Goal: Transaction & Acquisition: Obtain resource

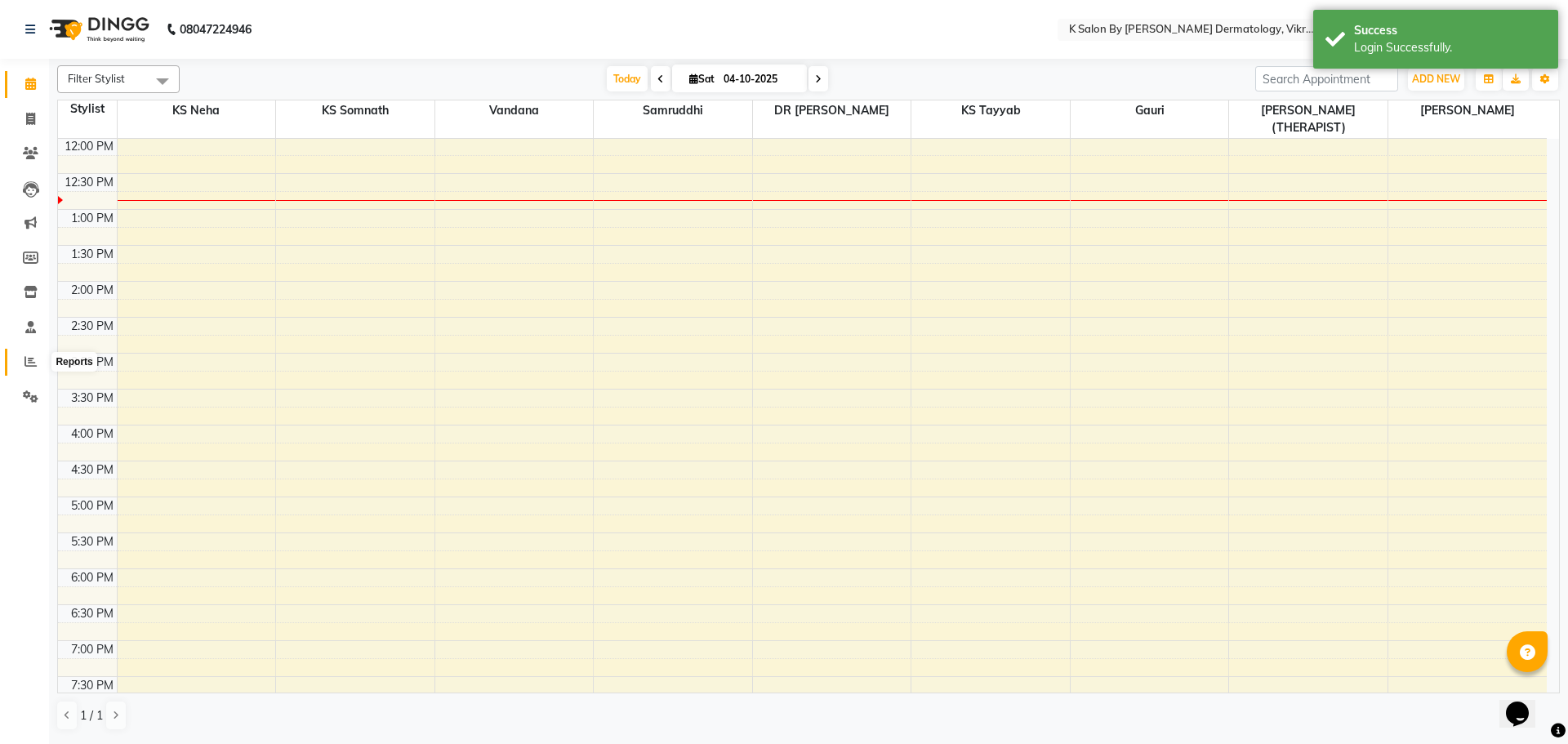
click at [33, 357] on icon at bounding box center [30, 361] width 12 height 12
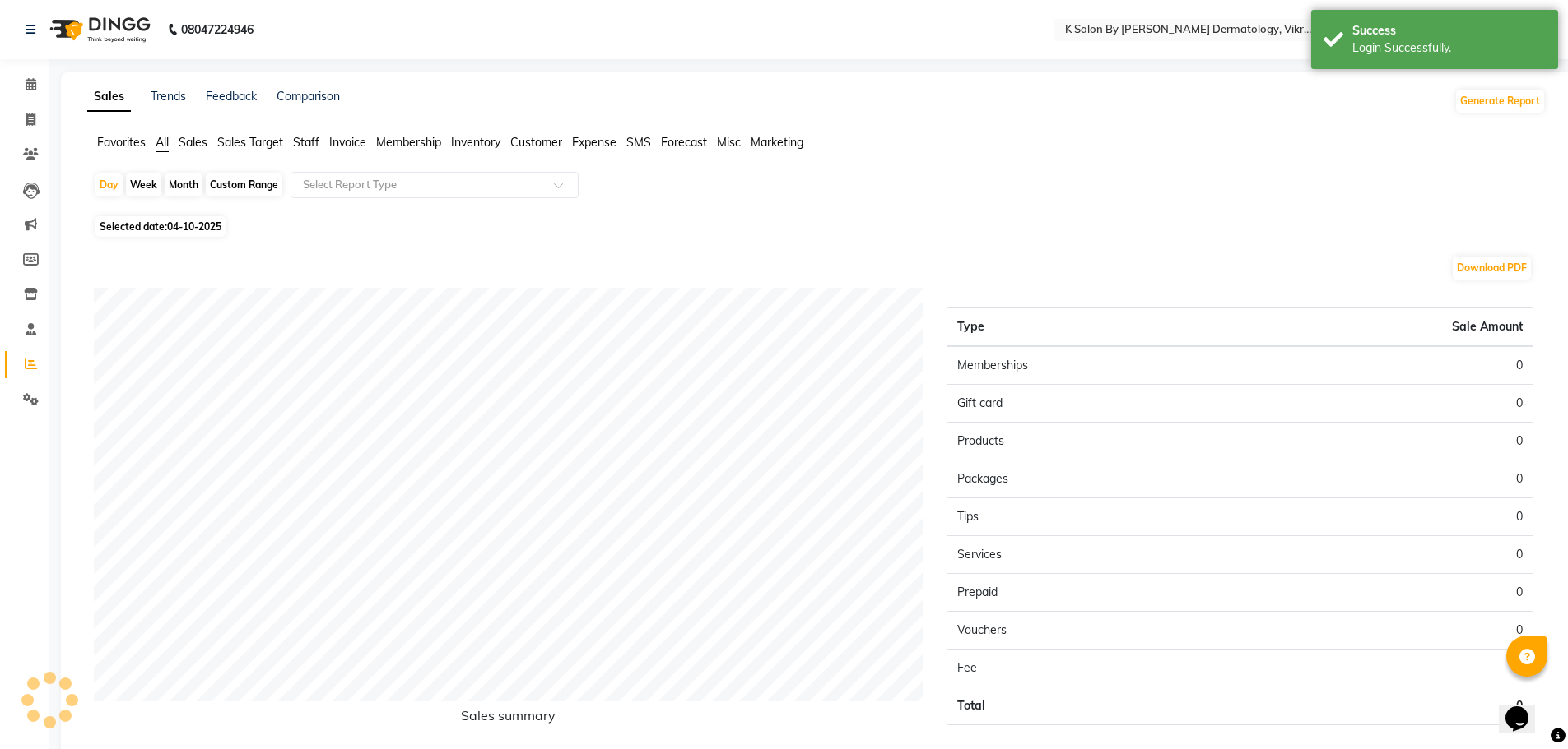
click at [249, 184] on div "Custom Range" at bounding box center [243, 185] width 76 height 23
select select "10"
select select "2025"
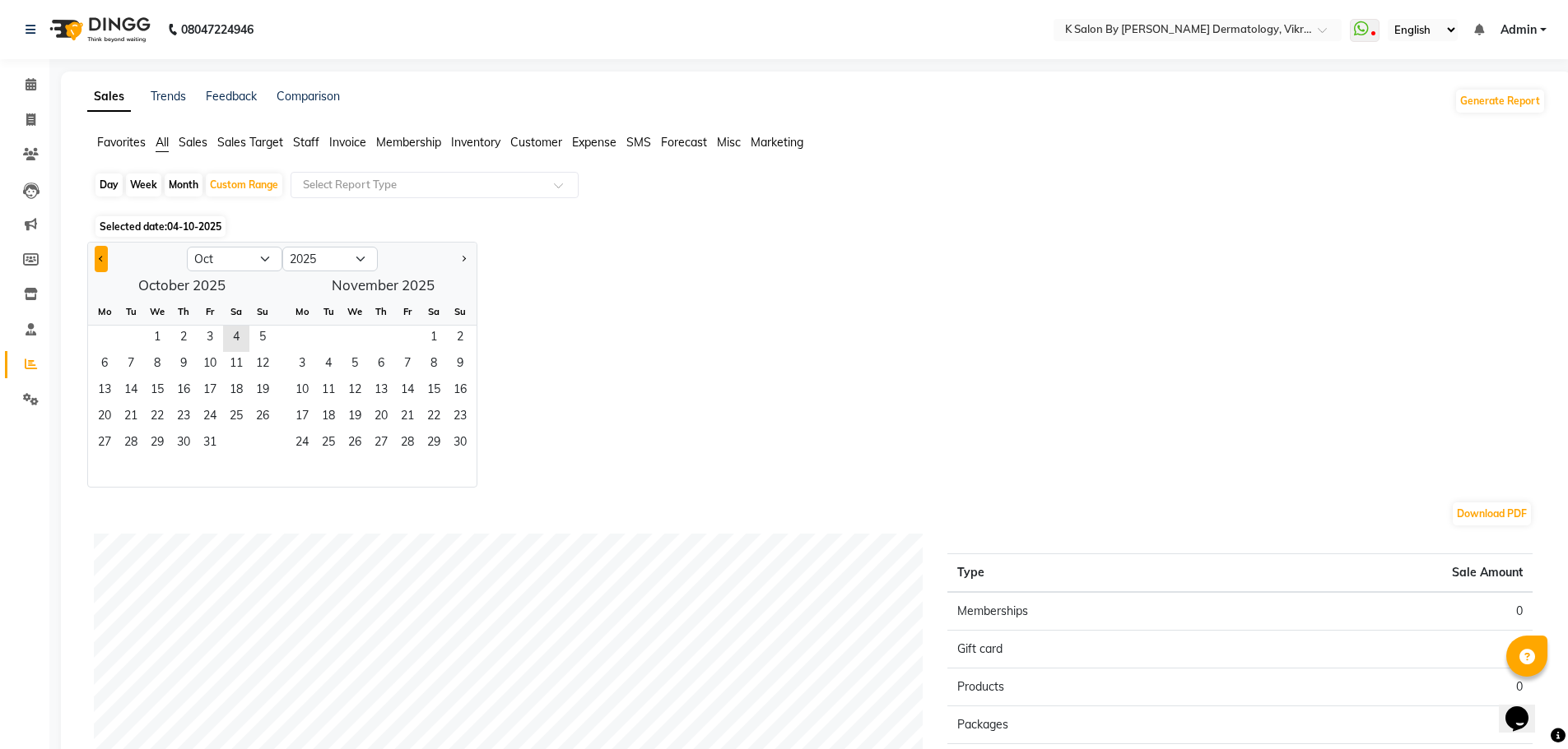
click at [102, 258] on span "Previous month" at bounding box center [102, 258] width 6 height 6
select select "9"
click at [102, 337] on span "1" at bounding box center [105, 339] width 27 height 27
click at [433, 339] on span "4" at bounding box center [434, 339] width 27 height 27
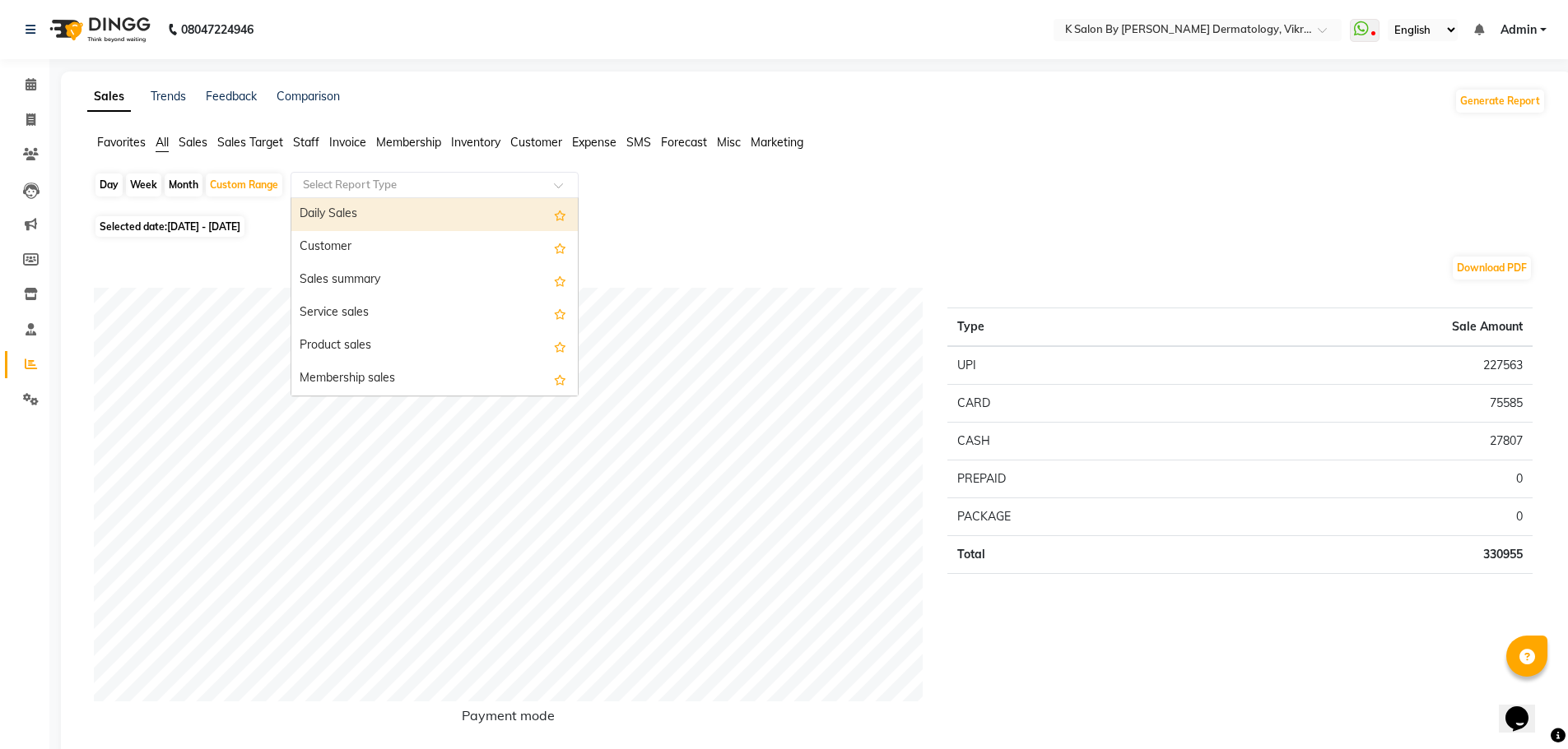
click at [440, 183] on input "text" at bounding box center [417, 184] width 237 height 16
click at [400, 225] on div "Daily Sales" at bounding box center [434, 215] width 286 height 33
select select "full_report"
select select "csv"
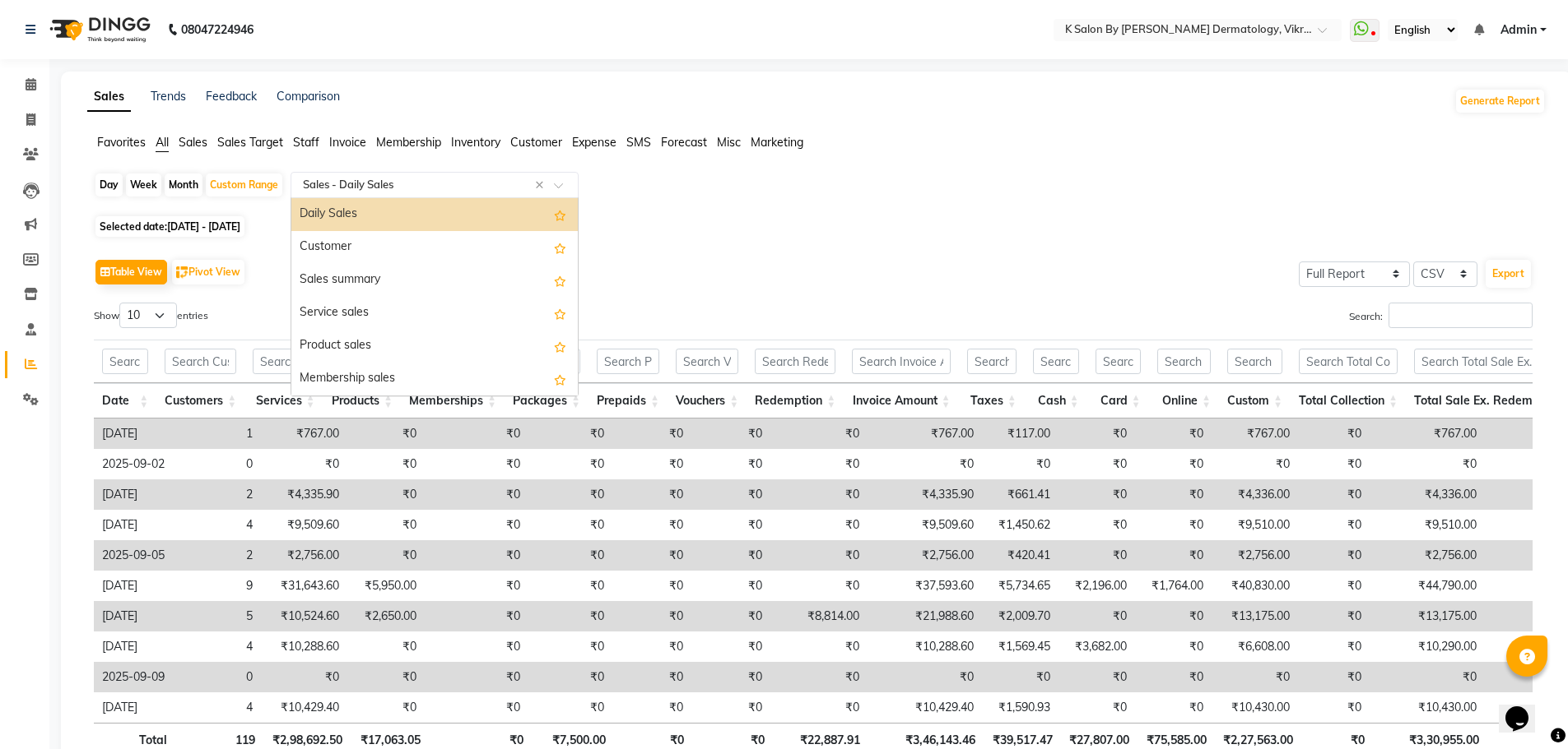
click at [416, 192] on input "text" at bounding box center [417, 184] width 237 height 16
click at [382, 246] on div "Customer" at bounding box center [434, 247] width 286 height 33
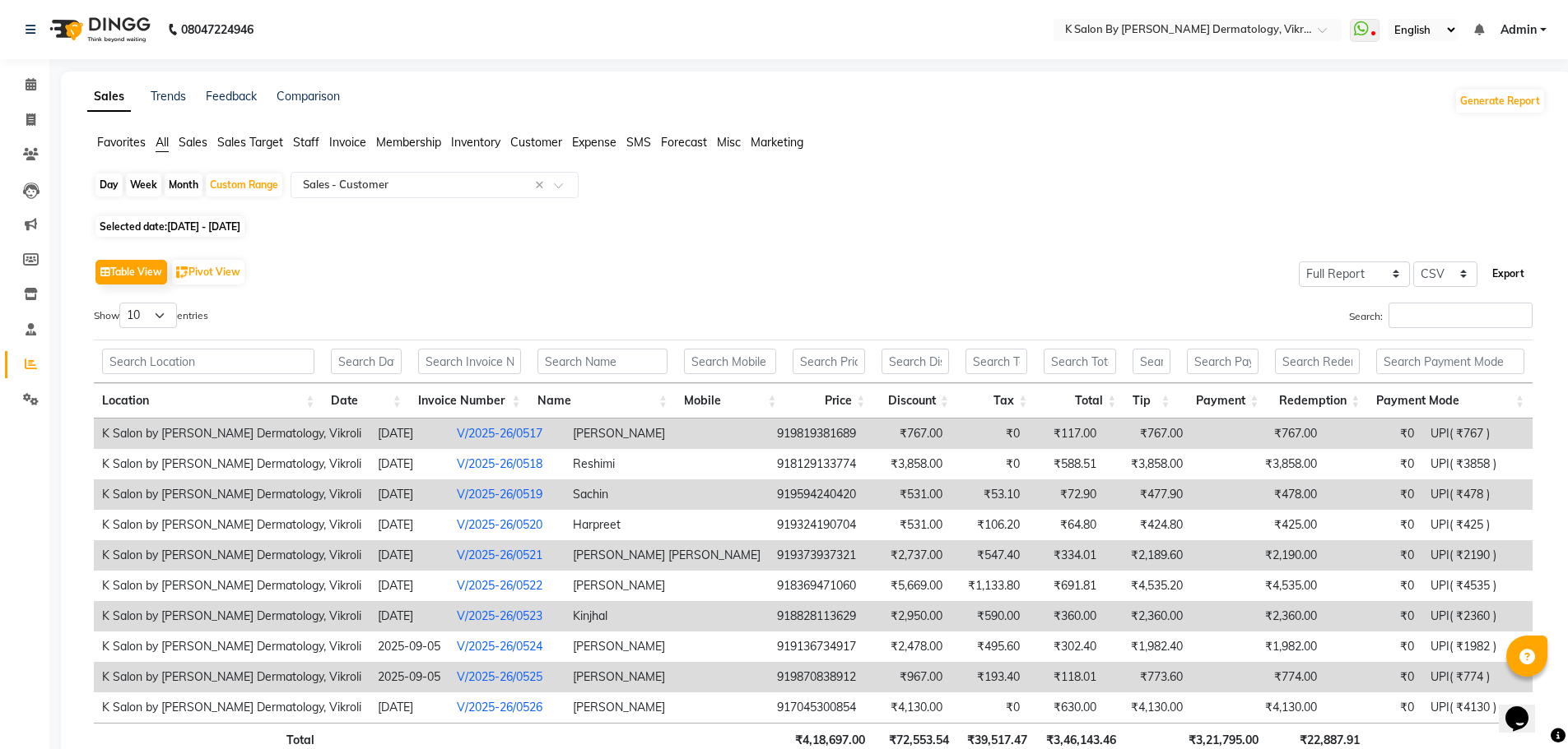
click at [1508, 275] on button "Export" at bounding box center [1508, 273] width 46 height 28
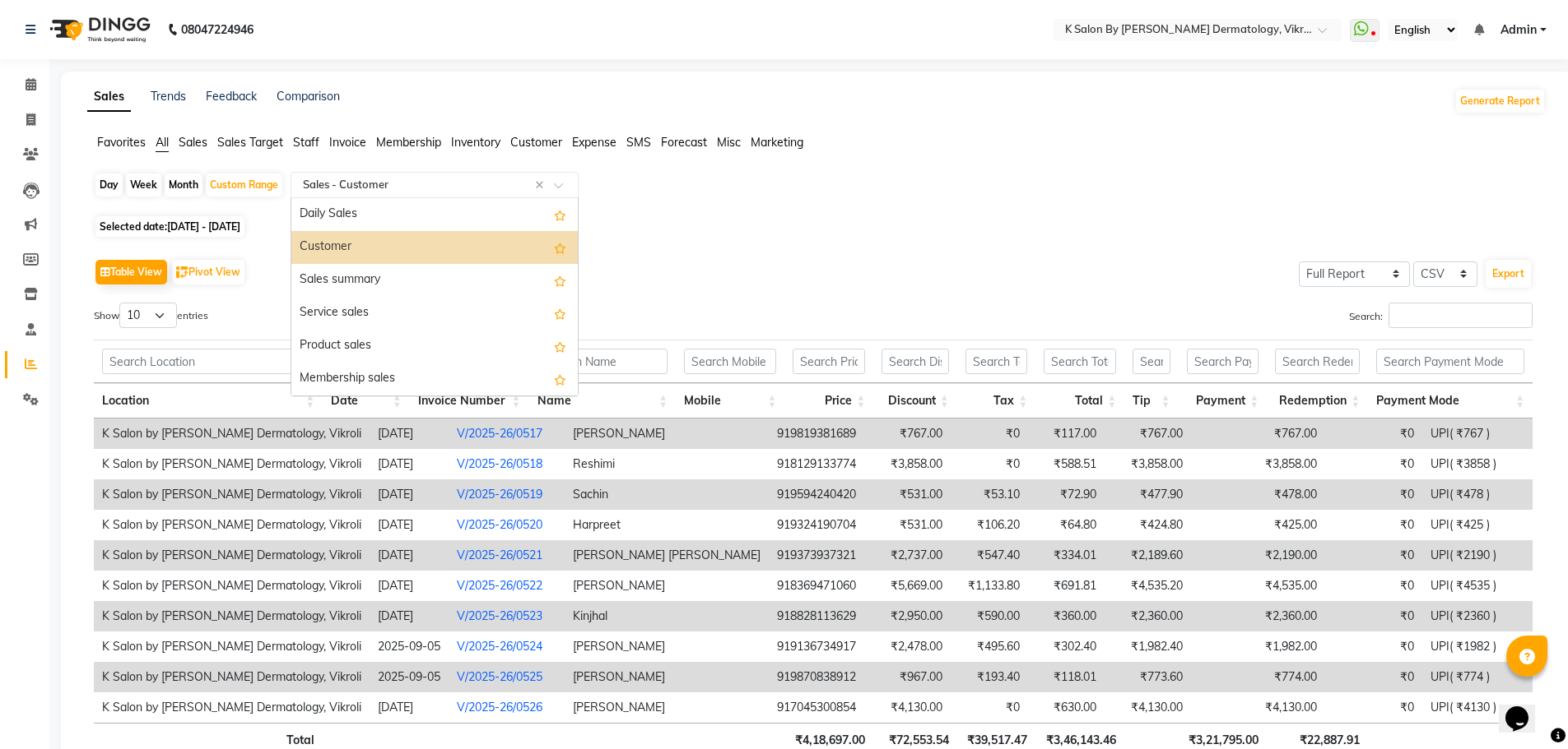
click at [358, 181] on input "text" at bounding box center [417, 184] width 237 height 16
click at [344, 209] on div "Daily Sales" at bounding box center [434, 215] width 286 height 33
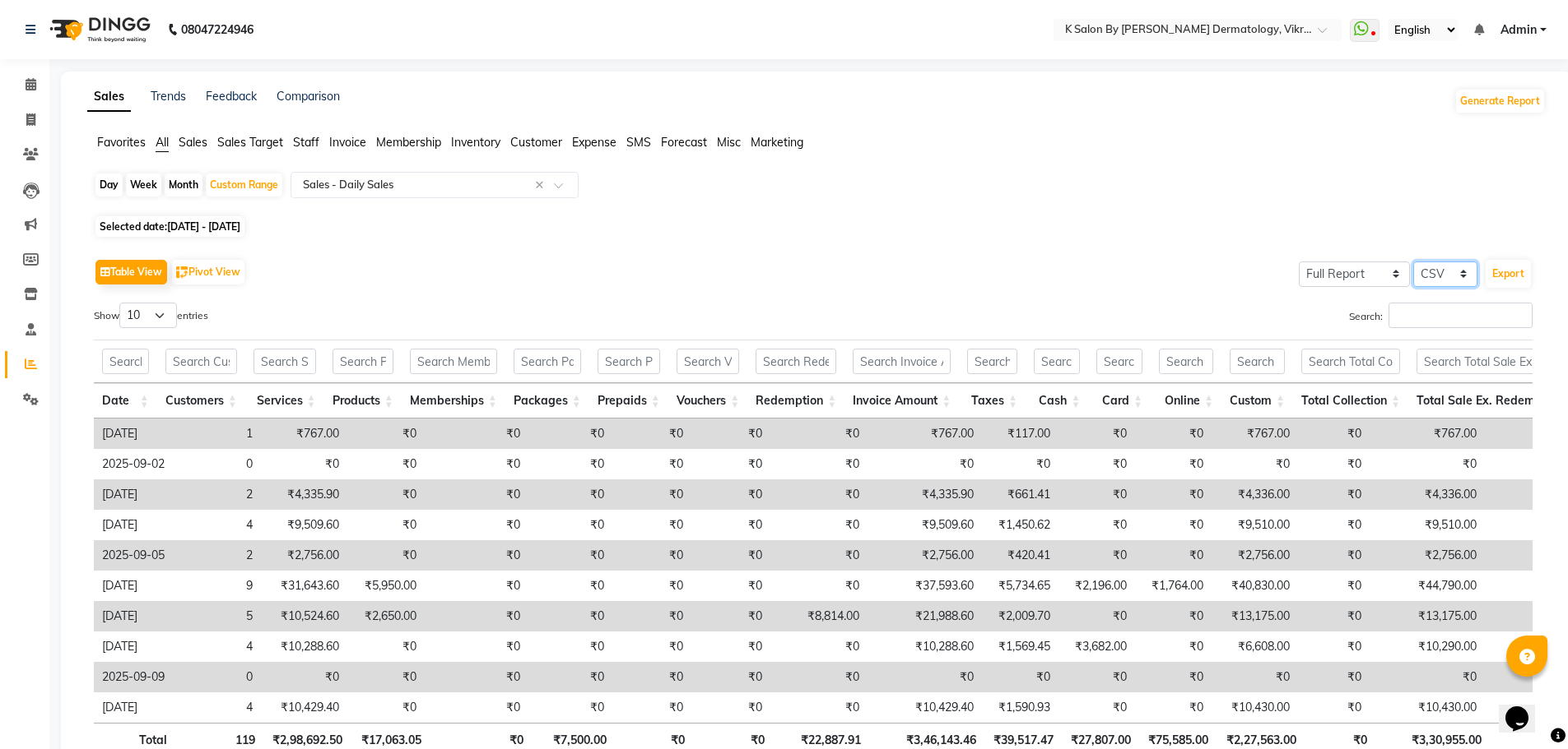
click at [1430, 275] on select "Select CSV PDF" at bounding box center [1444, 274] width 64 height 26
click at [1413, 261] on select "Select CSV PDF" at bounding box center [1444, 274] width 64 height 26
click at [1502, 275] on button "Export" at bounding box center [1508, 273] width 46 height 28
